Goal: Entertainment & Leisure: Consume media (video, audio)

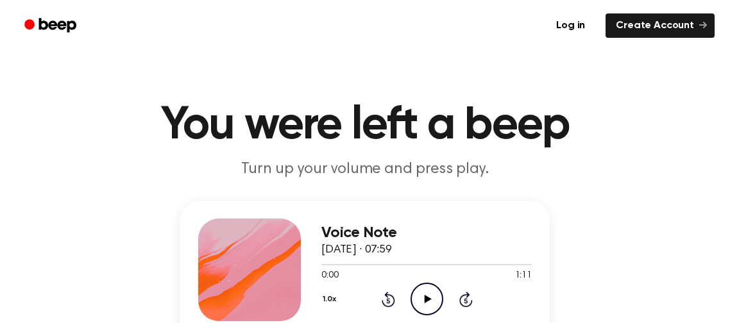
click at [419, 305] on icon "Play Audio" at bounding box center [426, 299] width 33 height 33
click at [430, 303] on icon "Play Audio" at bounding box center [426, 299] width 33 height 33
click at [428, 291] on icon "Play Audio" at bounding box center [426, 299] width 33 height 33
